Goal: Navigation & Orientation: Find specific page/section

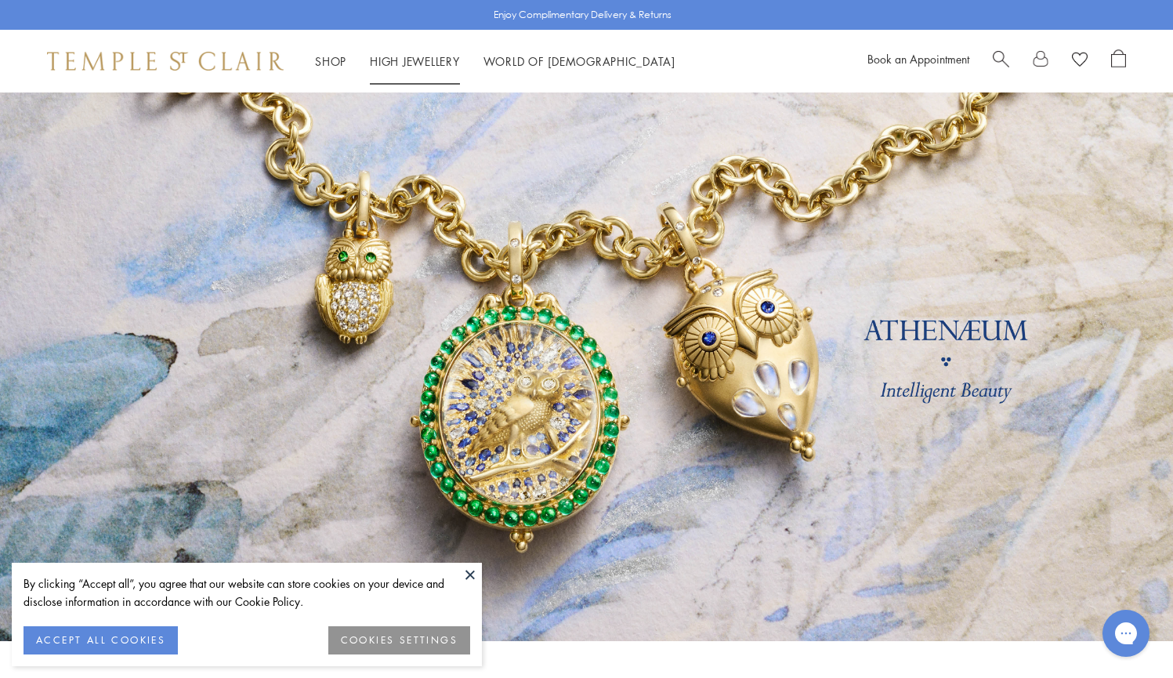
click at [395, 58] on link "High Jewellery High Jewellery" at bounding box center [415, 61] width 90 height 16
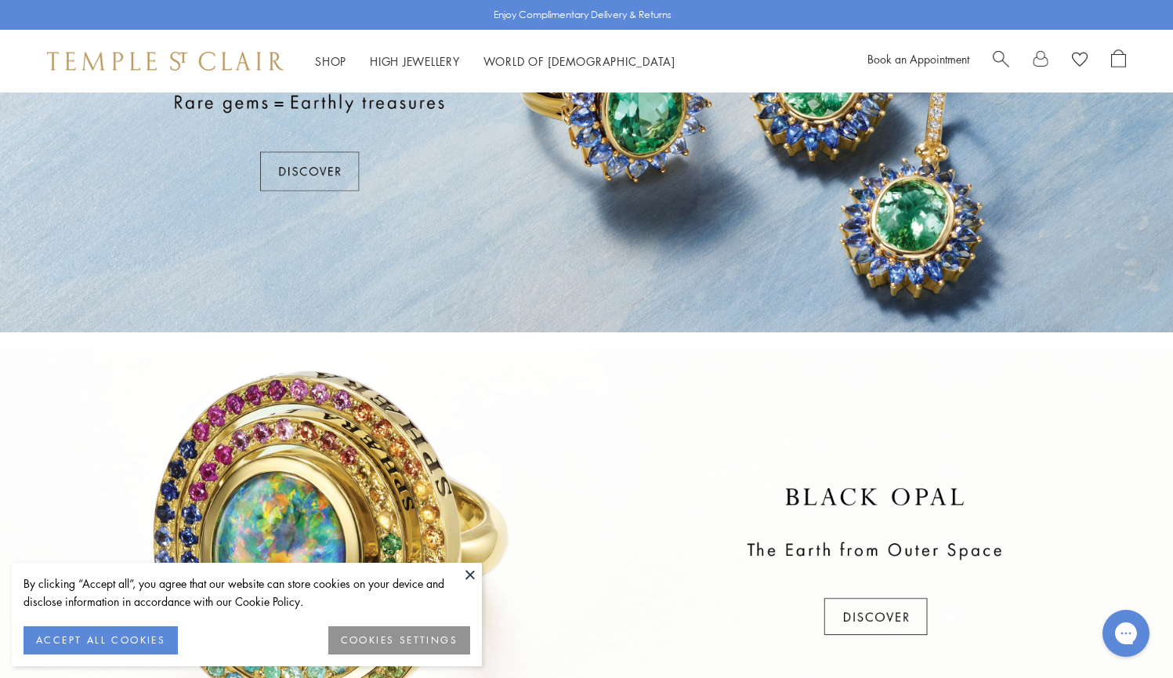
scroll to position [182, 0]
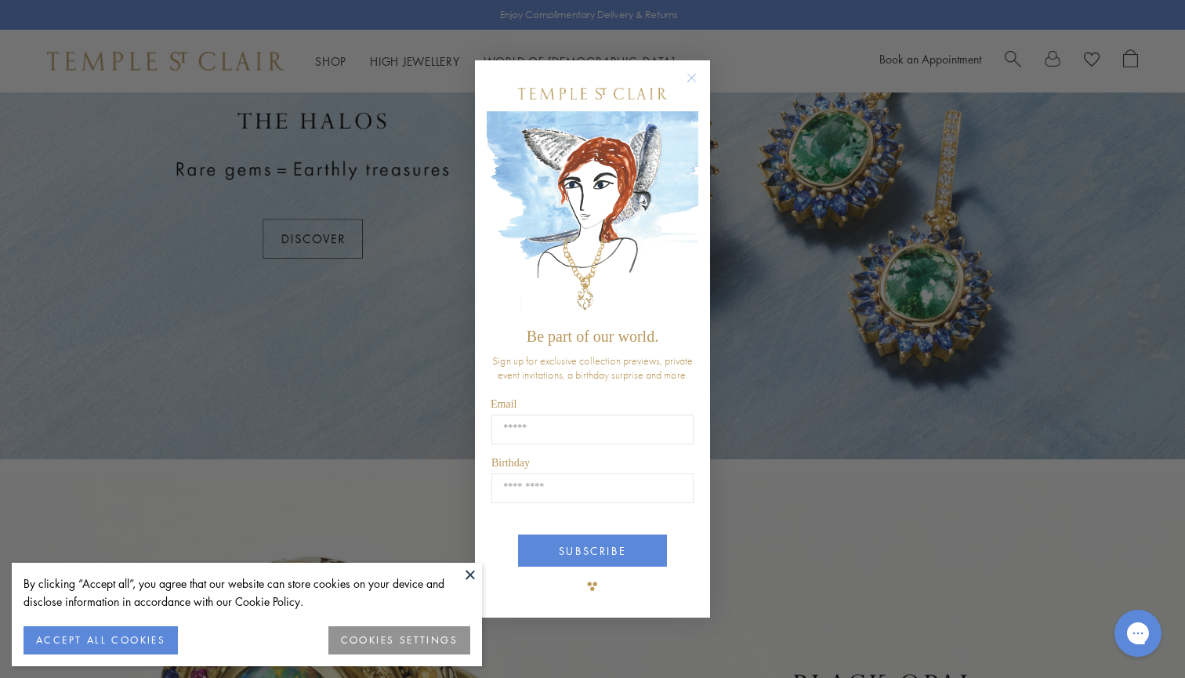
click at [691, 74] on circle "Close dialog" at bounding box center [691, 77] width 19 height 19
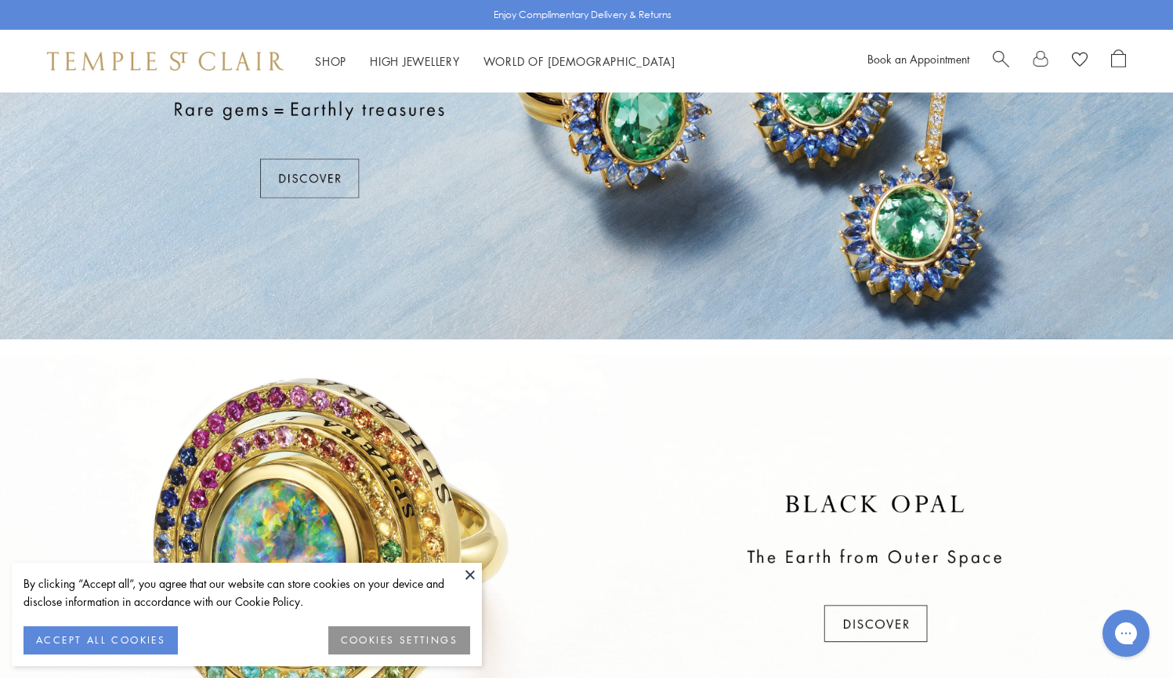
click at [469, 572] on button at bounding box center [470, 574] width 24 height 24
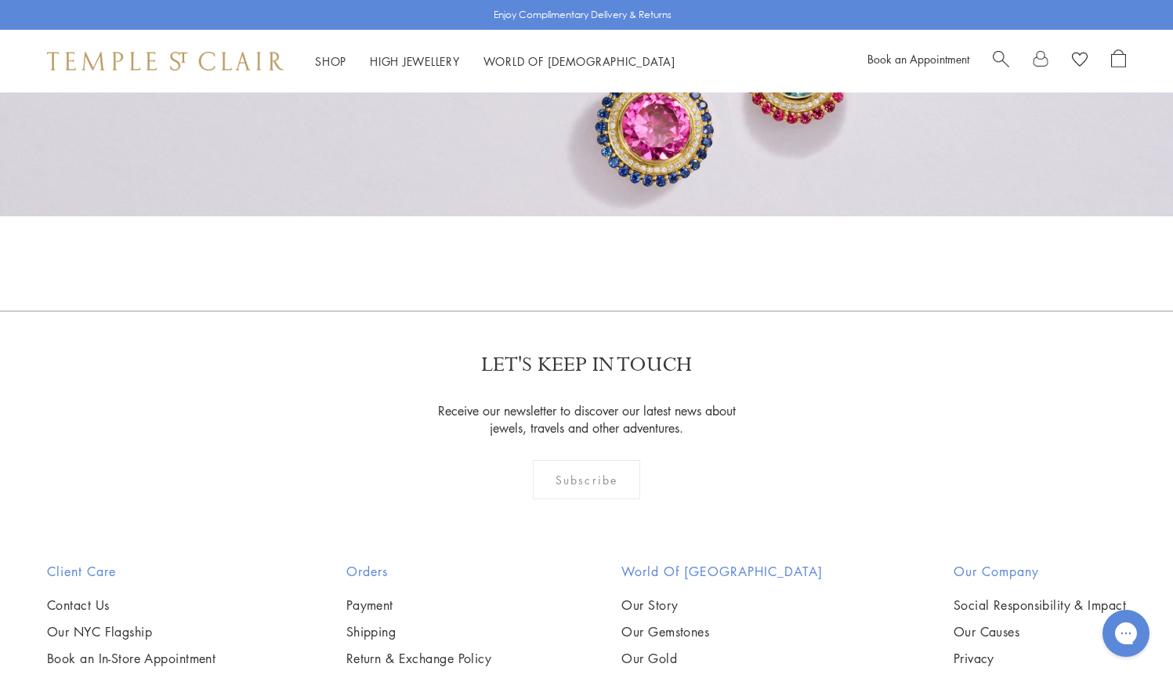
scroll to position [1199, 0]
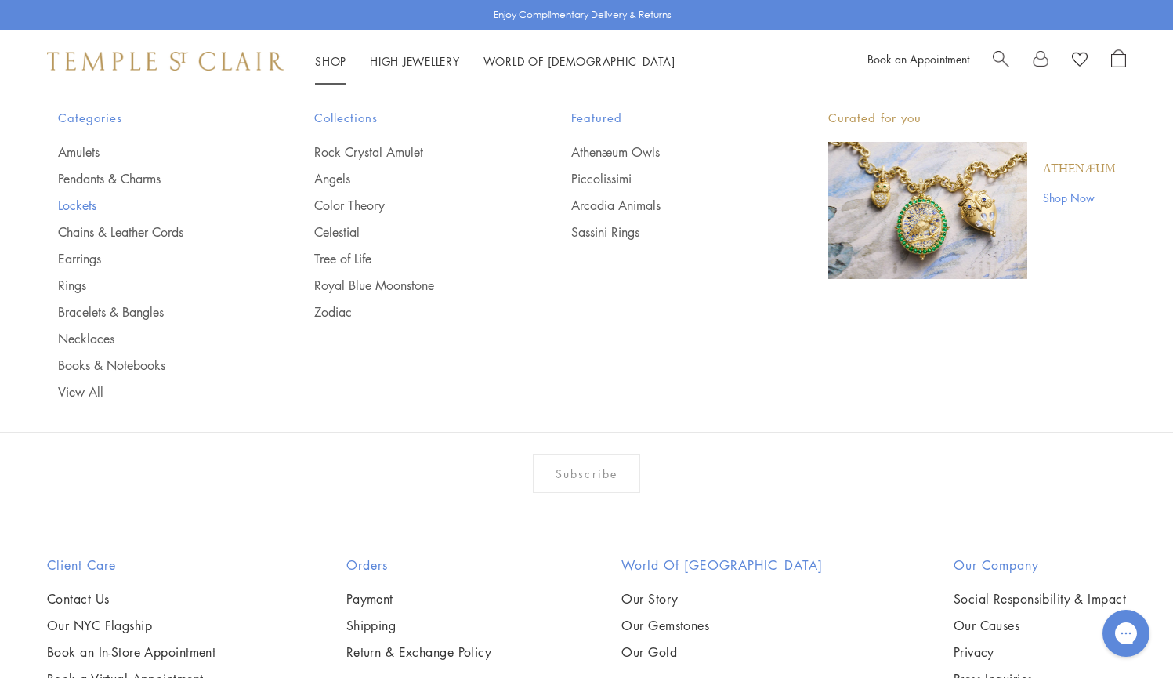
click at [81, 204] on link "Lockets" at bounding box center [155, 205] width 194 height 17
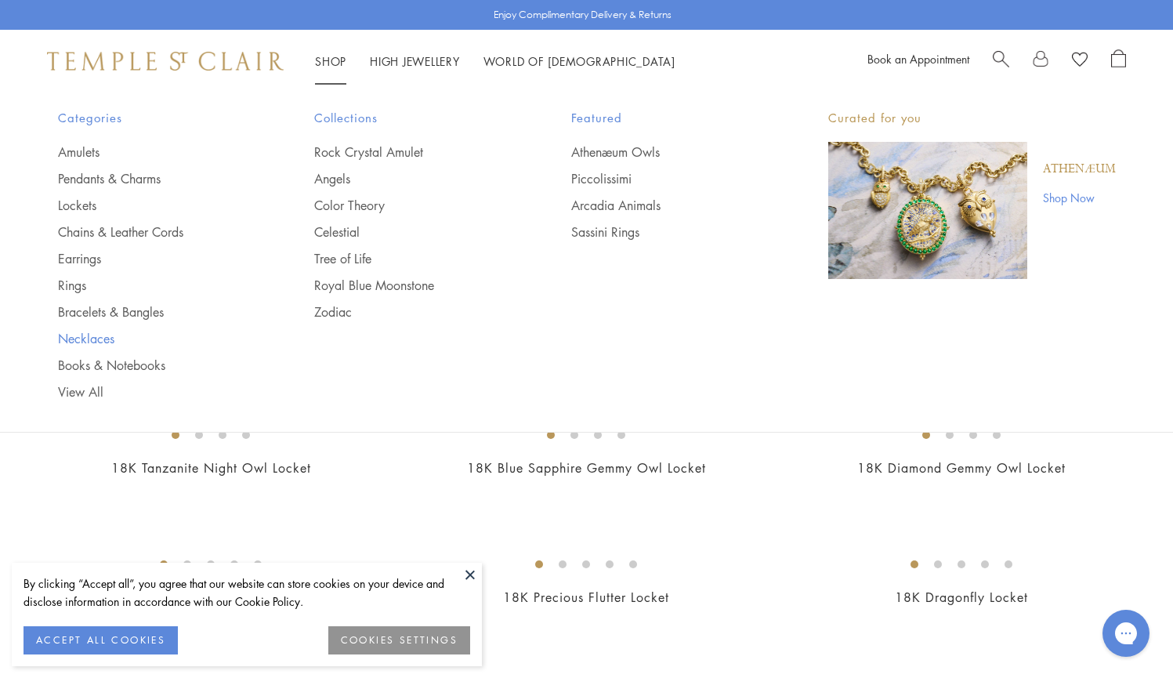
click at [85, 338] on link "Necklaces" at bounding box center [155, 338] width 194 height 17
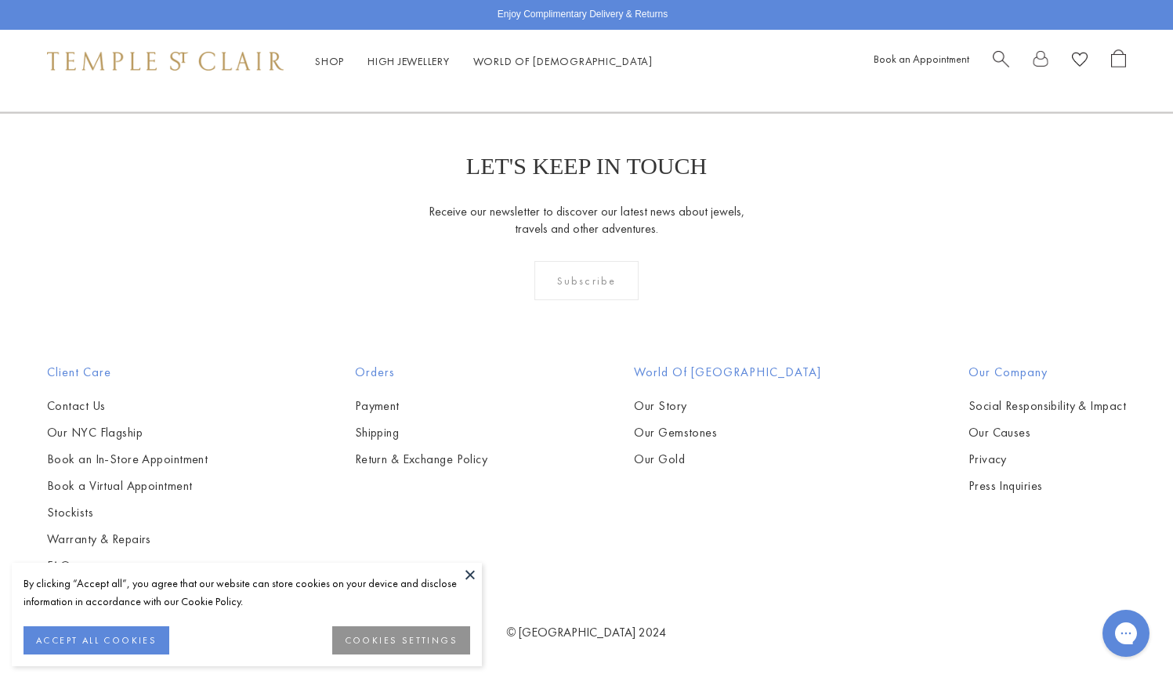
scroll to position [5989, 0]
